Goal: Task Accomplishment & Management: Complete application form

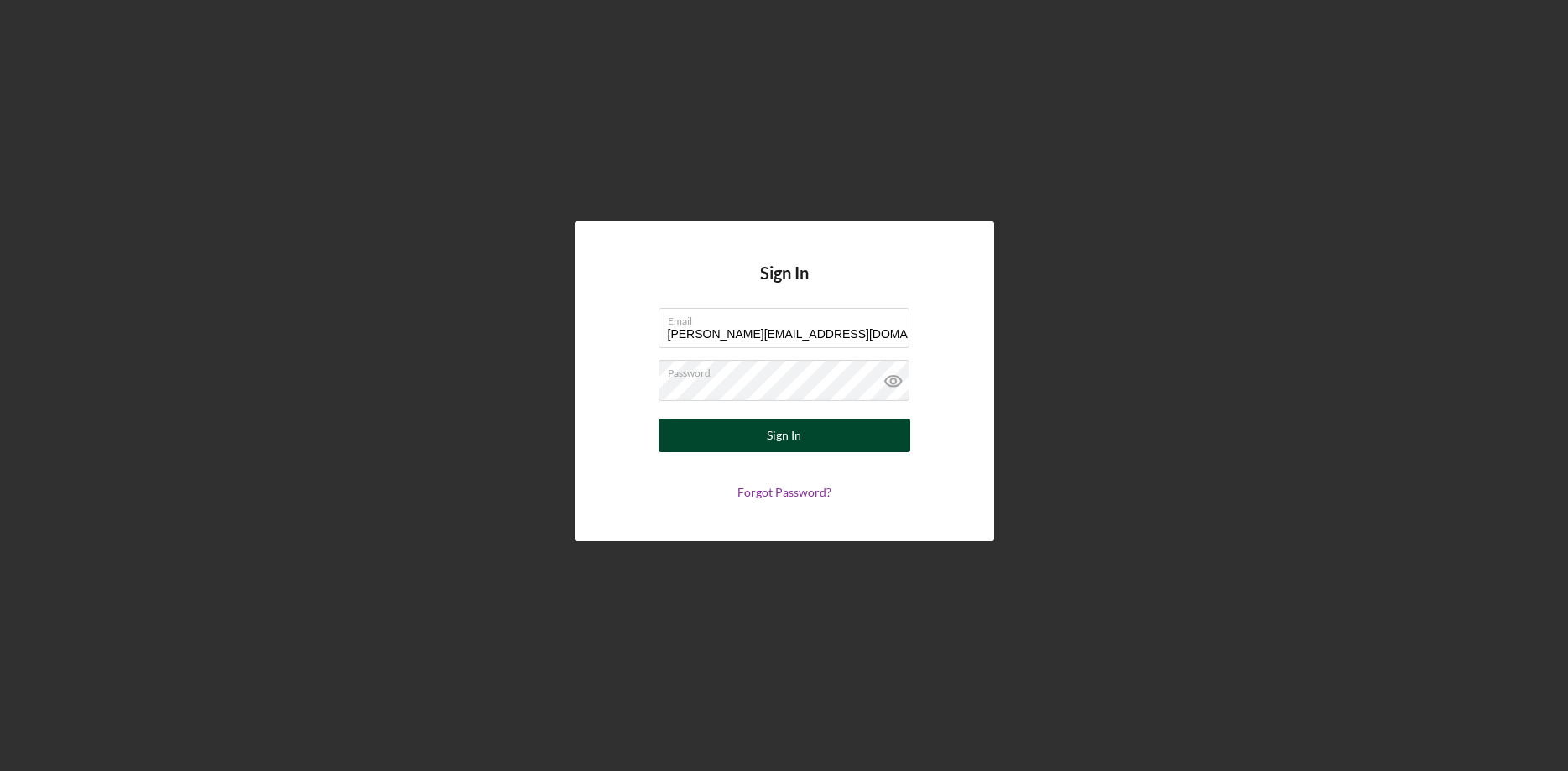
type input "[PERSON_NAME][EMAIL_ADDRESS][DOMAIN_NAME]"
click at [785, 428] on div "Sign In" at bounding box center [784, 435] width 34 height 34
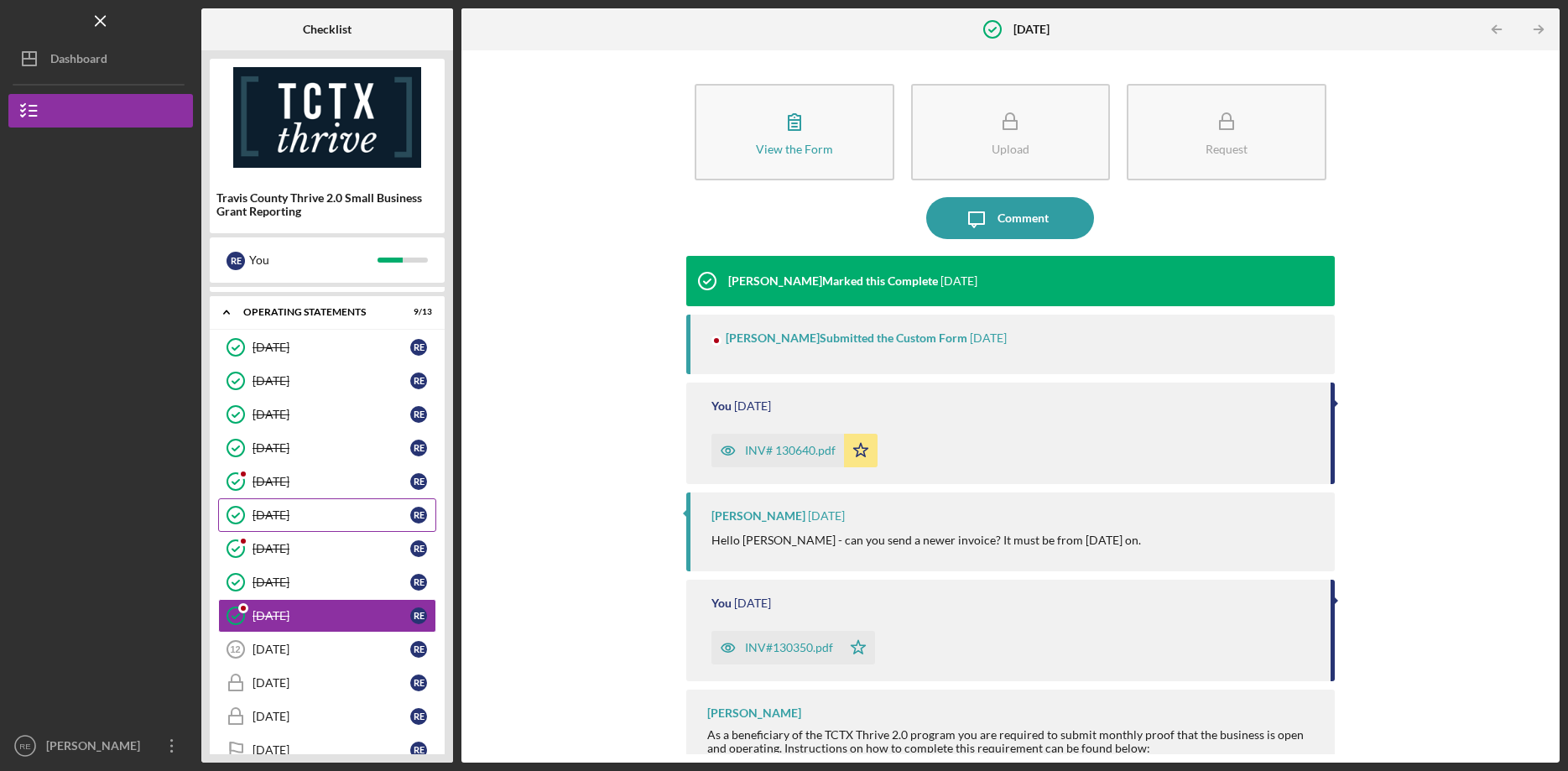
scroll to position [105, 0]
click at [274, 642] on div "[DATE]" at bounding box center [331, 649] width 158 height 13
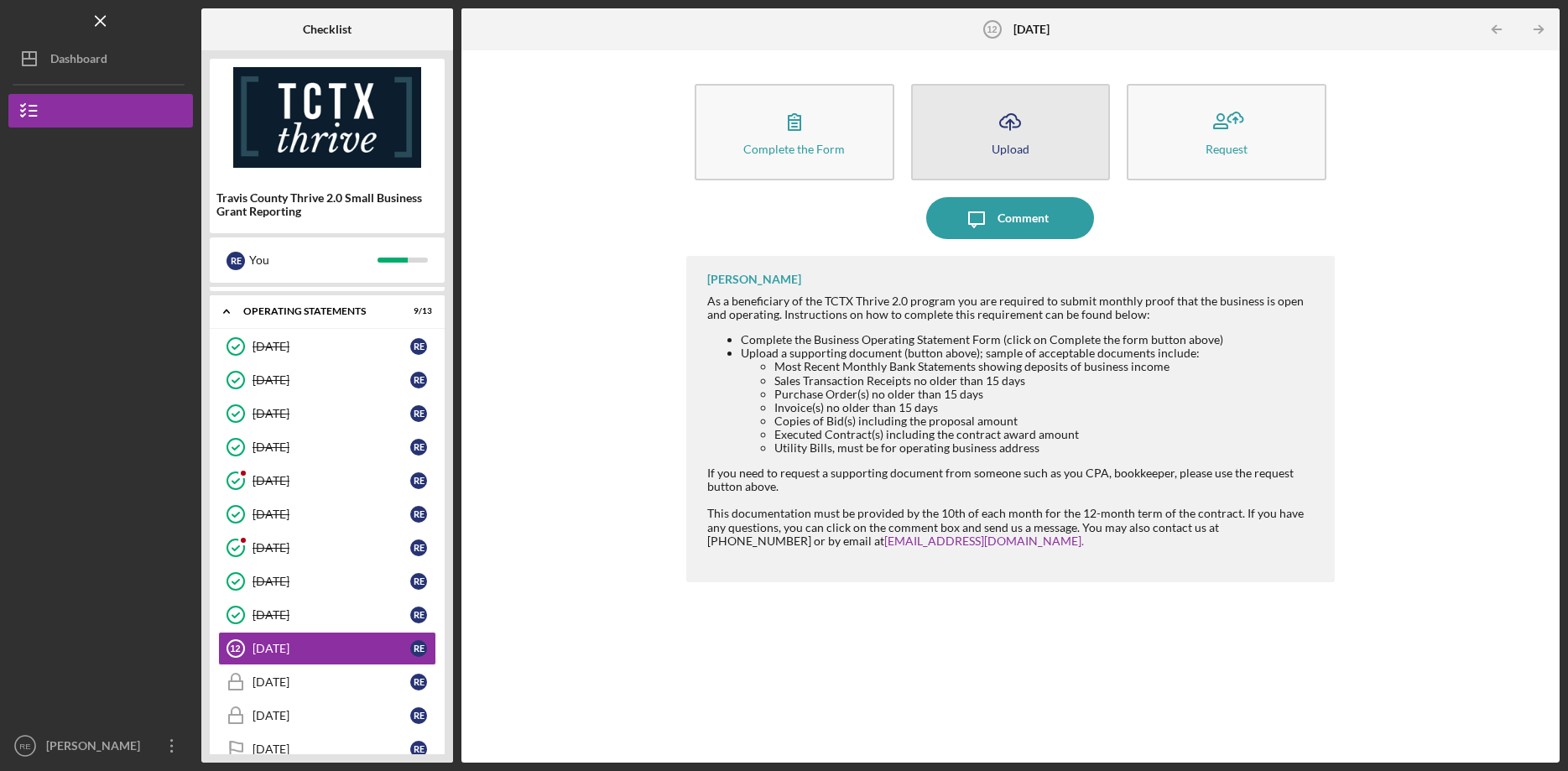
click at [1012, 144] on div "Upload" at bounding box center [1011, 149] width 38 height 13
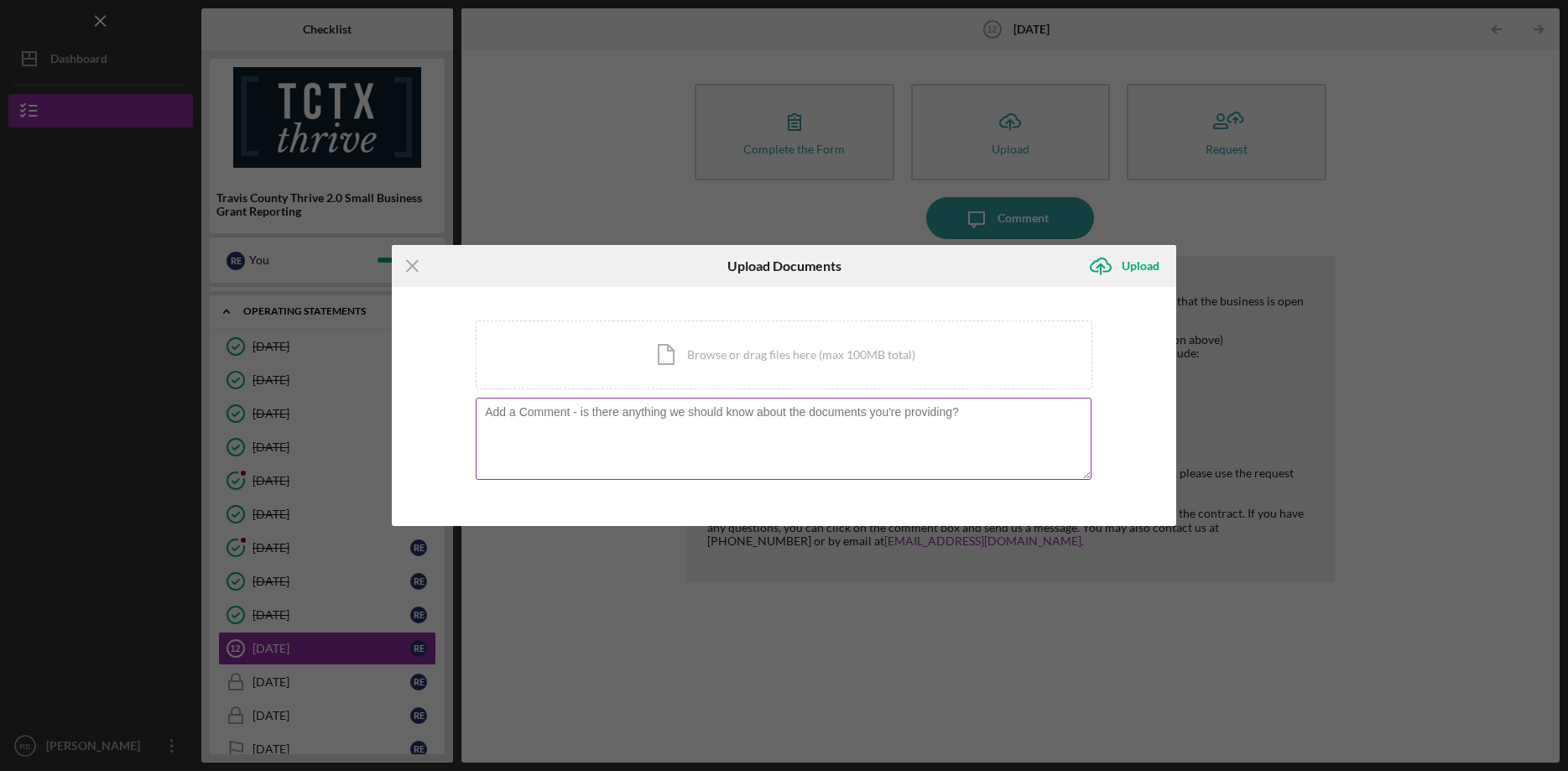
click at [571, 447] on textarea at bounding box center [783, 439] width 616 height 82
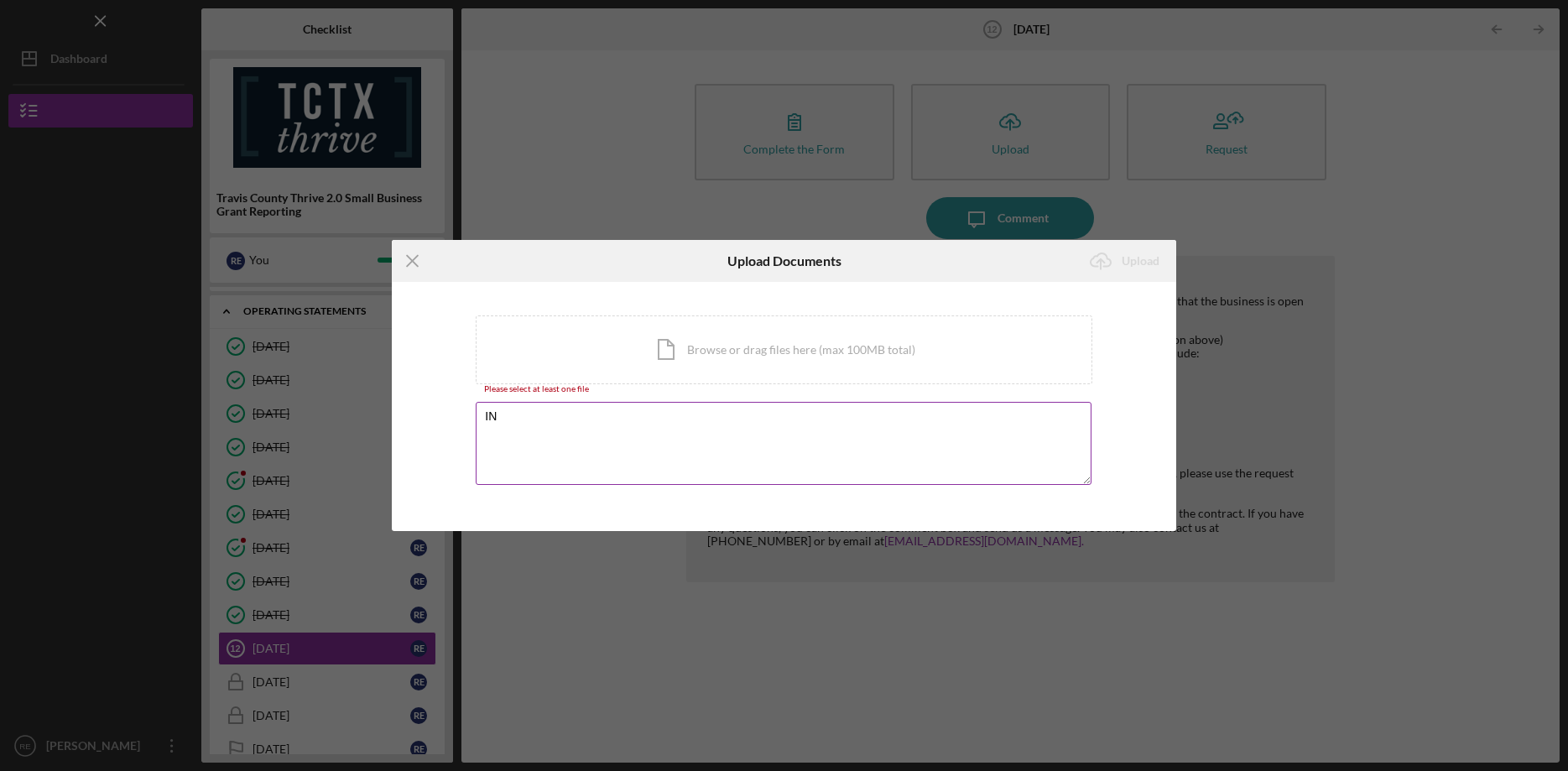
type textarea "I"
click at [751, 351] on div "Icon/Document Browse or drag files here (max 100MB total) Tap to choose files o…" at bounding box center [784, 350] width 617 height 69
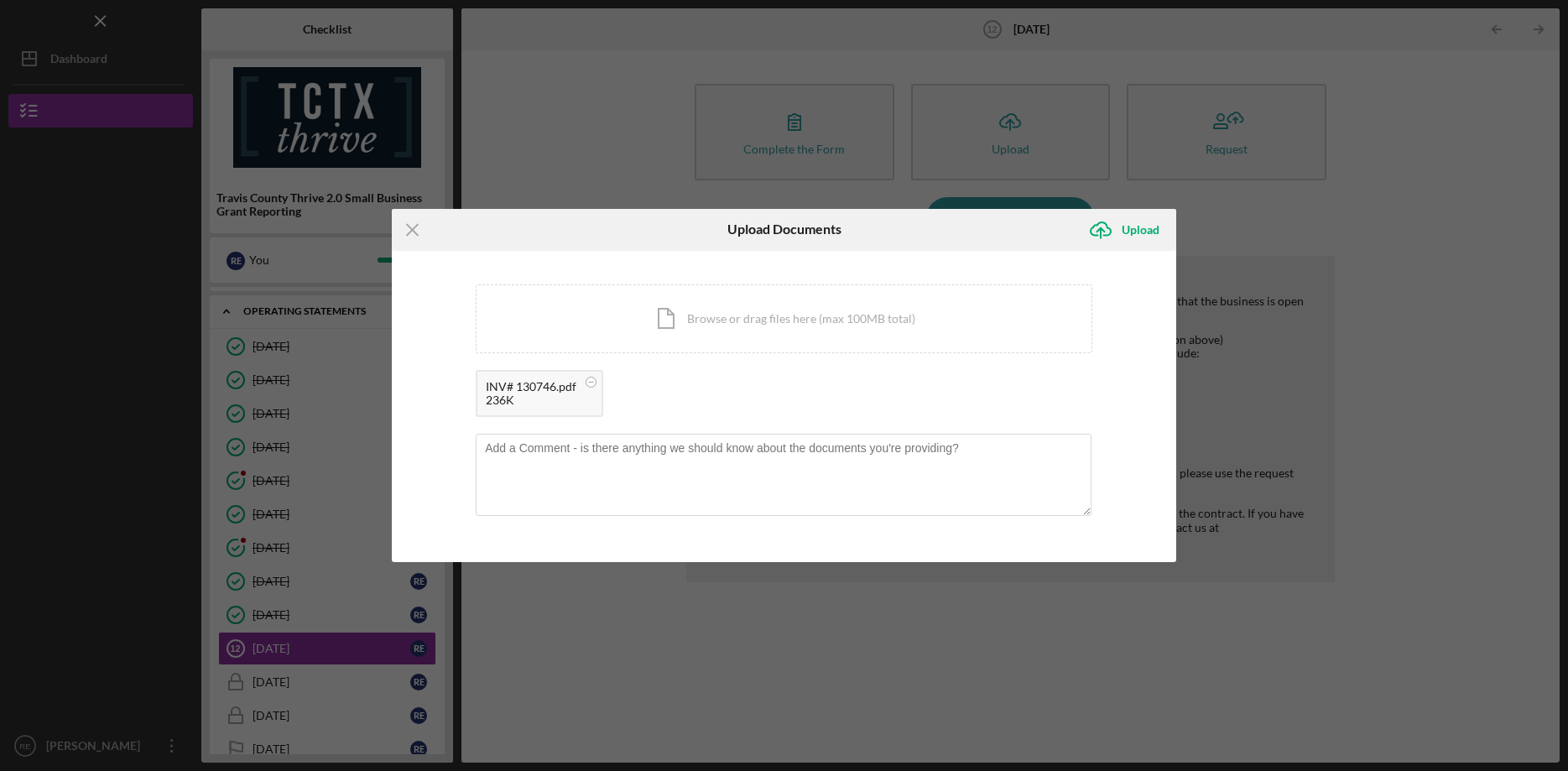
click at [822, 363] on div "Icon/Document Browse or drag files here (max 100MB total) Tap to choose files o…" at bounding box center [784, 354] width 617 height 141
click at [1147, 227] on div "Upload" at bounding box center [1140, 230] width 38 height 34
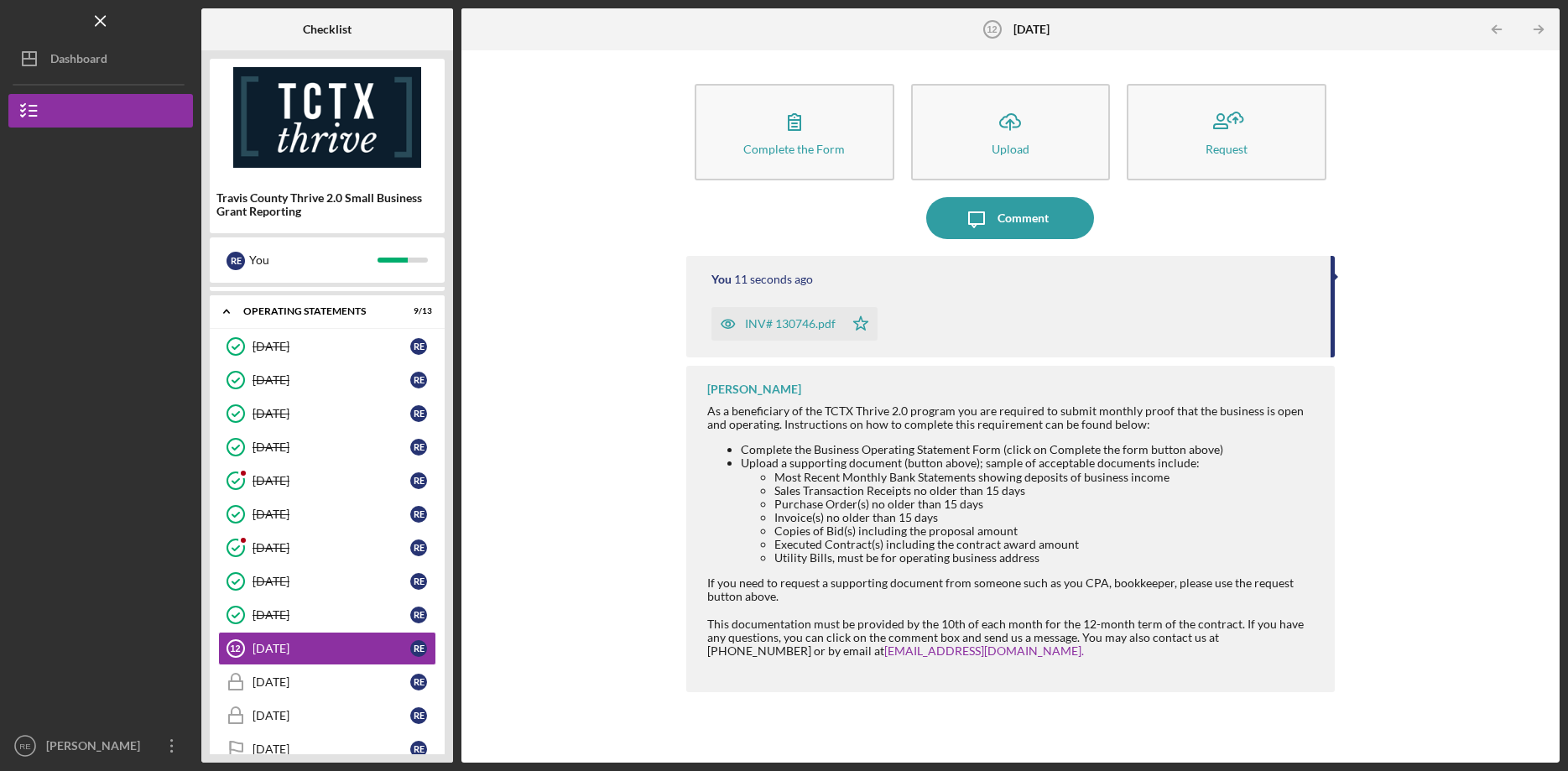
click at [1447, 474] on div "Complete the Form Form Icon/Upload Upload Request Icon/Message Comment You 11 s…" at bounding box center [1011, 406] width 1081 height 695
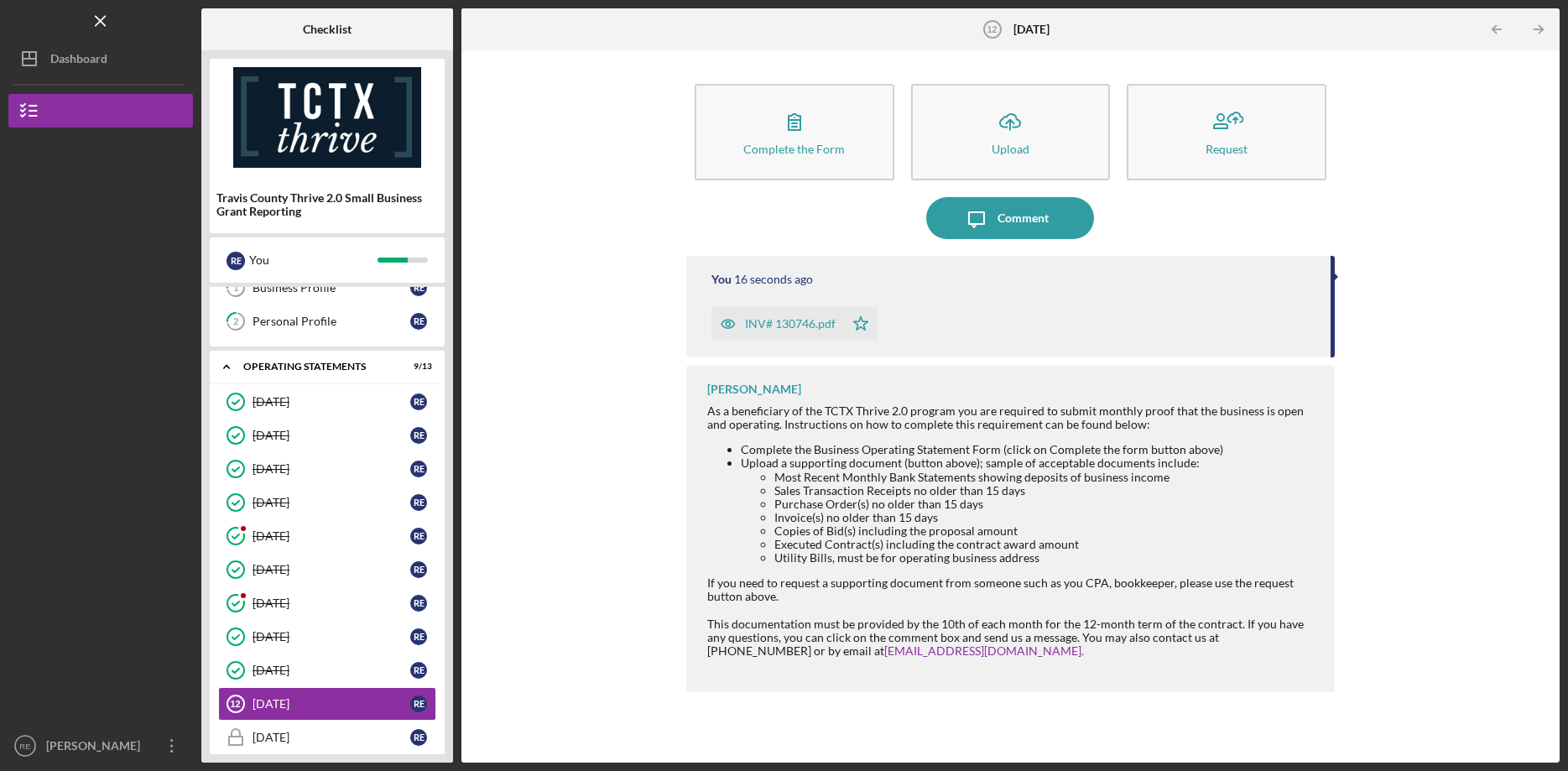
scroll to position [48, 0]
click at [1410, 391] on div "Complete the Form Form Icon/Upload Upload Request Icon/Message Comment You 17 s…" at bounding box center [1011, 406] width 1081 height 695
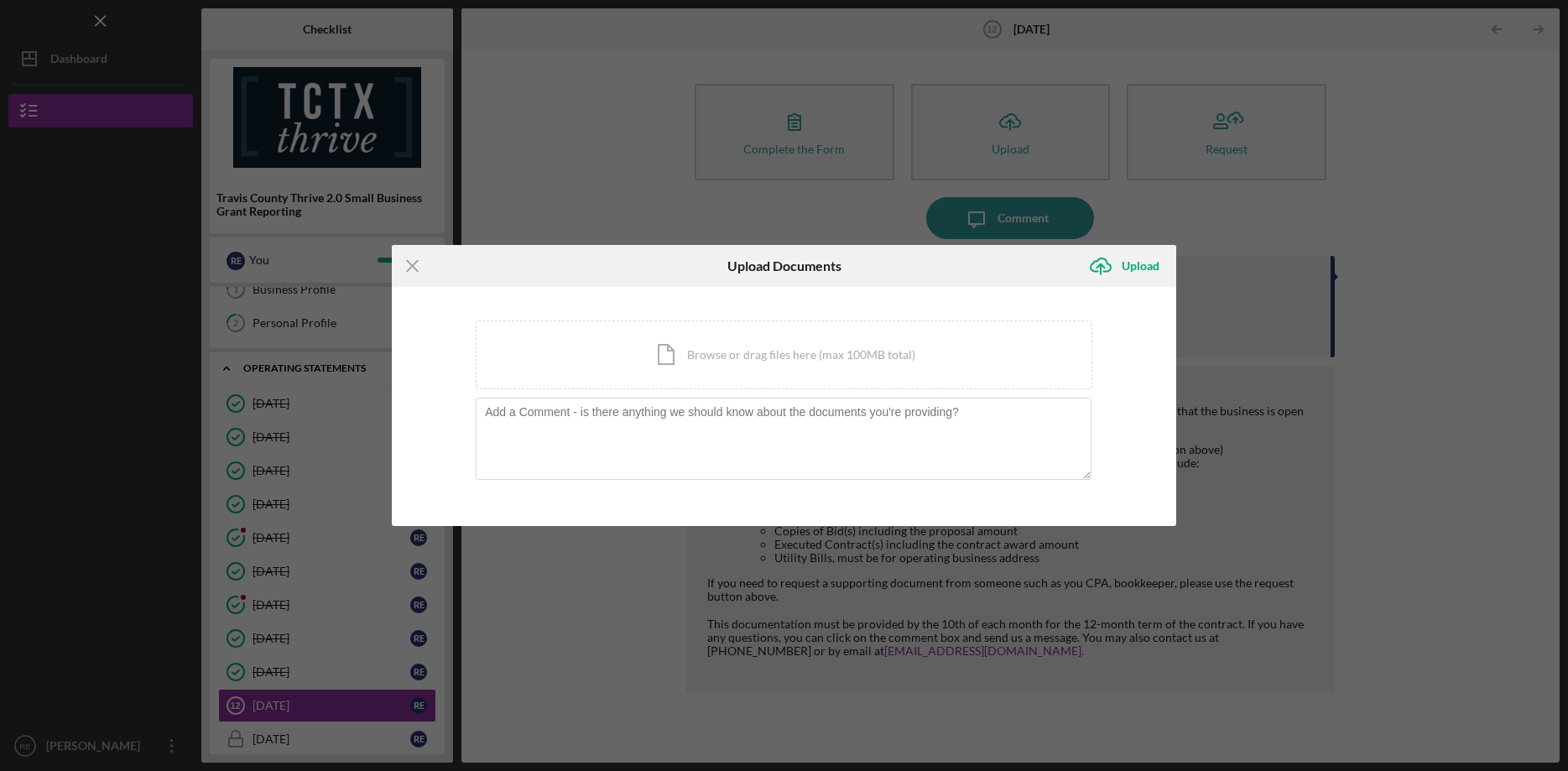
drag, startPoint x: 1420, startPoint y: 416, endPoint x: 1419, endPoint y: 370, distance: 46.0
click at [1418, 418] on div "Icon/Menu Close Upload Documents Icon/Upload Upload You're uploading documents …" at bounding box center [784, 385] width 1568 height 771
